Goal: Task Accomplishment & Management: Use online tool/utility

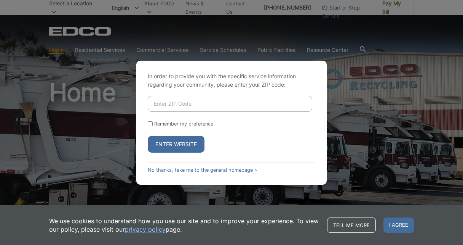
click at [232, 108] on input "Enter ZIP Code" at bounding box center [230, 104] width 165 height 16
type input "92028"
click at [148, 136] on button "Enter Website" at bounding box center [176, 144] width 57 height 17
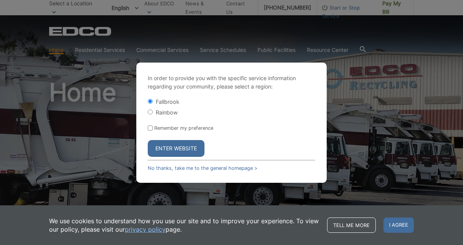
click at [180, 143] on button "Enter Website" at bounding box center [176, 148] width 57 height 17
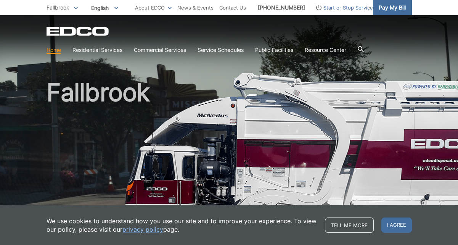
click at [386, 6] on span "Pay My Bill" at bounding box center [391, 7] width 27 height 8
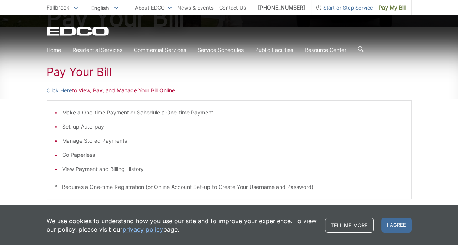
scroll to position [122, 0]
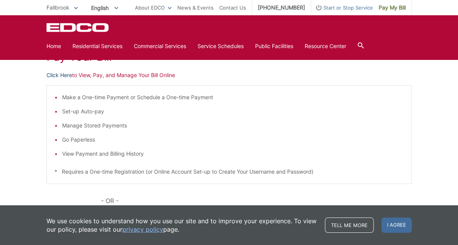
click at [60, 74] on link "Click Here" at bounding box center [59, 75] width 26 height 8
